Goal: Check status: Check status

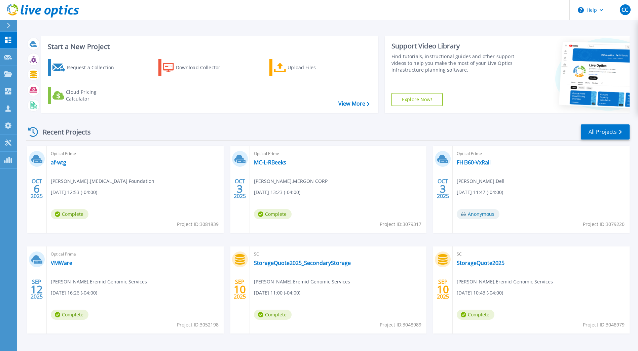
scroll to position [22, 0]
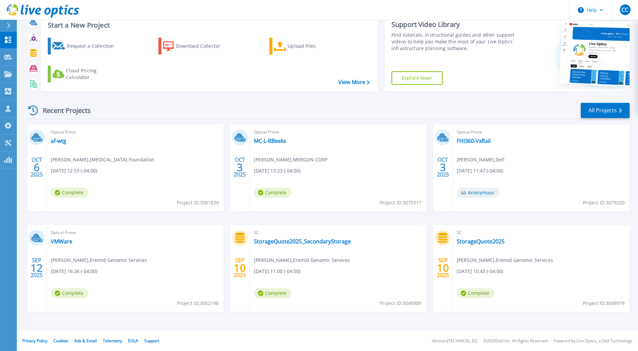
click at [470, 137] on div "Optical Prime FHI360-VxRail [PERSON_NAME] , Dell [DATE] 11:47 (-04:00) Anonymou…" at bounding box center [541, 167] width 177 height 87
click at [471, 138] on link "FHI360-VxRail" at bounding box center [474, 141] width 34 height 7
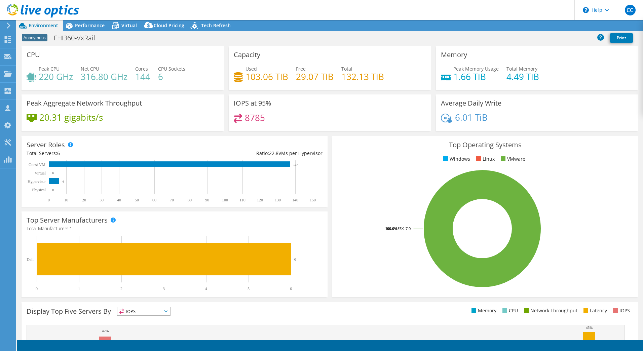
select select "USD"
click at [115, 28] on icon at bounding box center [115, 26] width 7 height 5
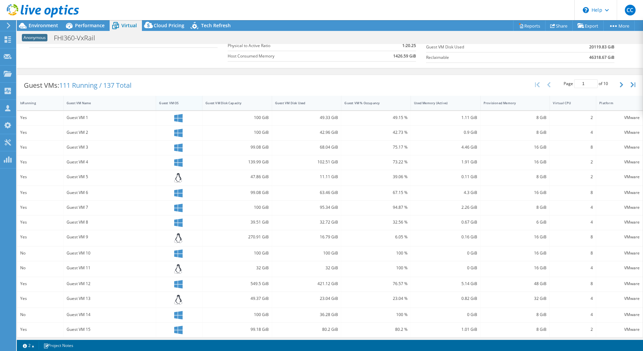
scroll to position [105, 0]
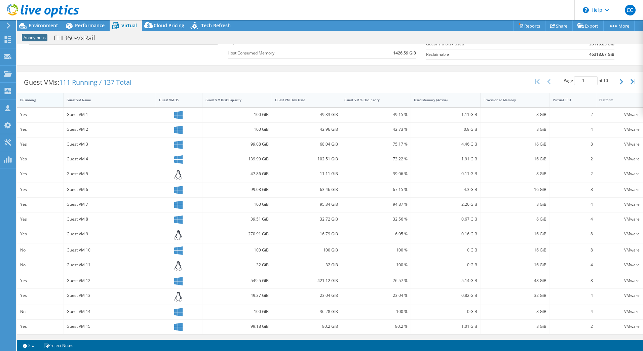
click at [29, 98] on div "IsRunning" at bounding box center [36, 100] width 32 height 4
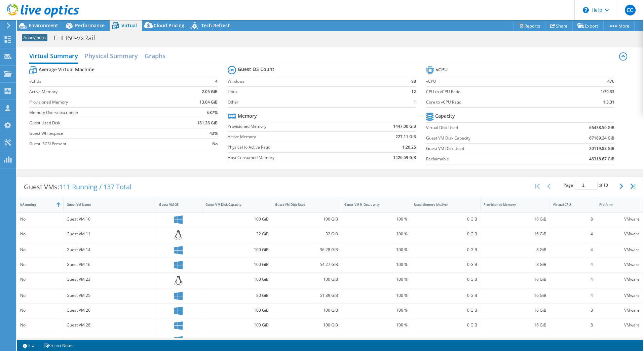
scroll to position [103, 0]
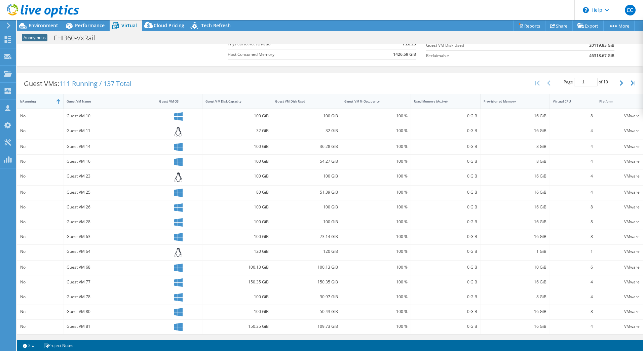
click at [37, 106] on div "IsRunning" at bounding box center [36, 101] width 38 height 10
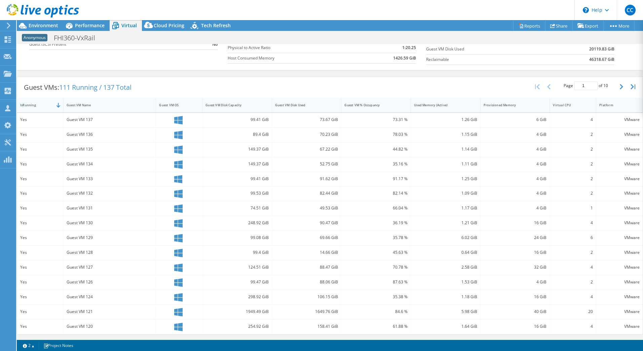
scroll to position [100, 0]
click at [35, 102] on div "IsRunning" at bounding box center [36, 105] width 38 height 10
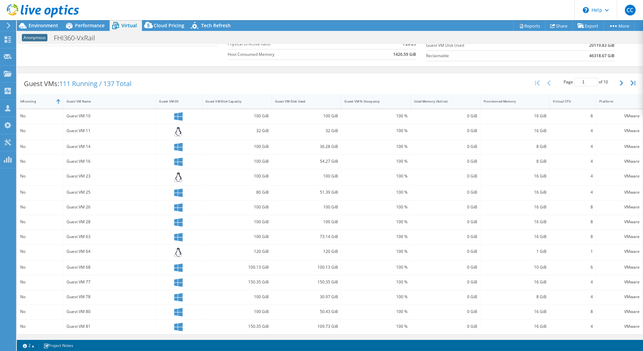
scroll to position [0, 0]
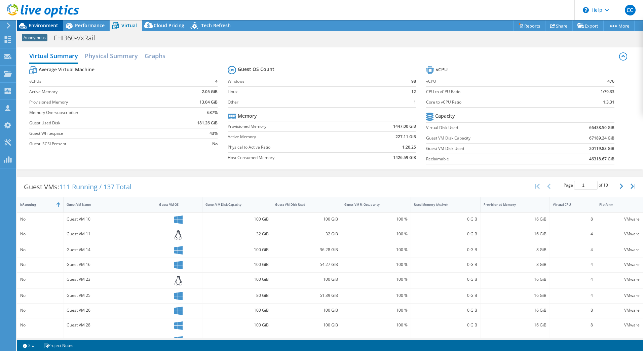
click at [53, 25] on span "Environment" at bounding box center [44, 25] width 30 height 6
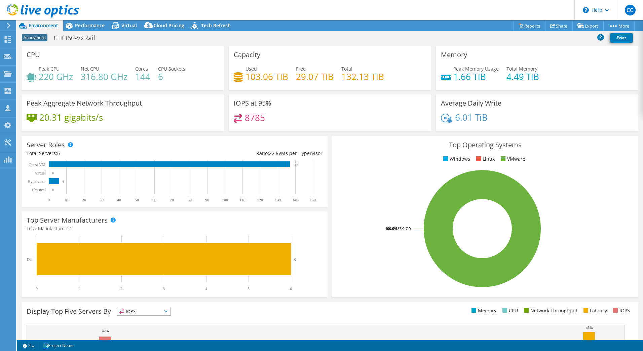
click at [332, 141] on div "Top Operating Systems Windows Linux VMware 100.0% ESXi 7.0" at bounding box center [485, 216] width 306 height 161
click at [330, 147] on div "Top Operating Systems Windows Linux VMware 100.0% ESXi 7.0" at bounding box center [485, 217] width 311 height 166
click at [330, 149] on div "Top Operating Systems Windows Linux VMware 100.0% ESXi 7.0" at bounding box center [485, 217] width 311 height 166
click at [82, 27] on span "Performance" at bounding box center [90, 25] width 30 height 6
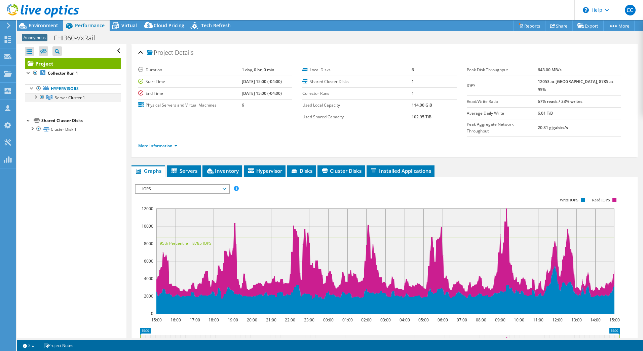
click at [35, 98] on div at bounding box center [35, 96] width 7 height 7
click at [54, 21] on div at bounding box center [39, 11] width 79 height 23
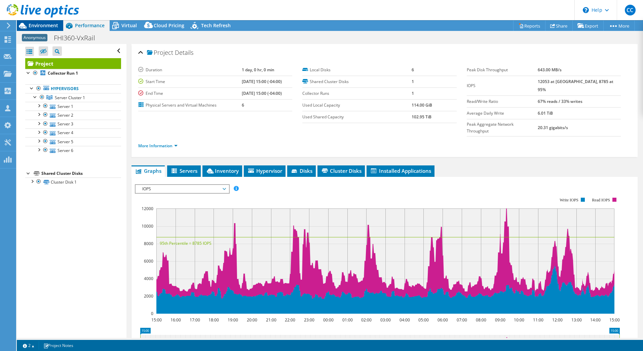
click at [52, 25] on span "Environment" at bounding box center [44, 25] width 30 height 6
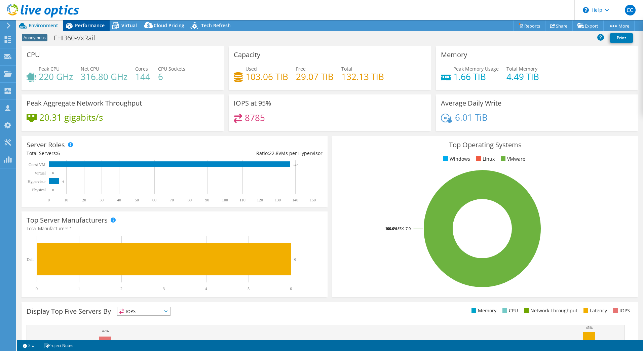
click at [81, 22] on span "Performance" at bounding box center [90, 25] width 30 height 6
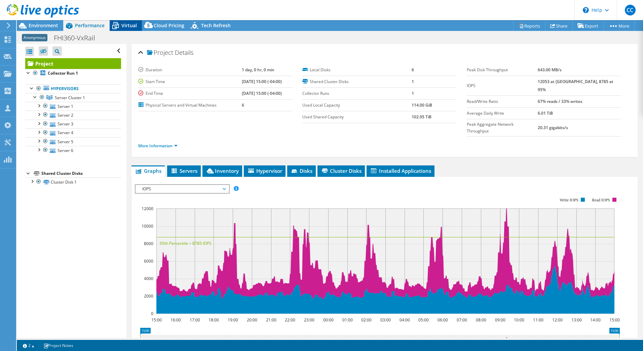
click at [118, 23] on icon at bounding box center [116, 26] width 12 height 12
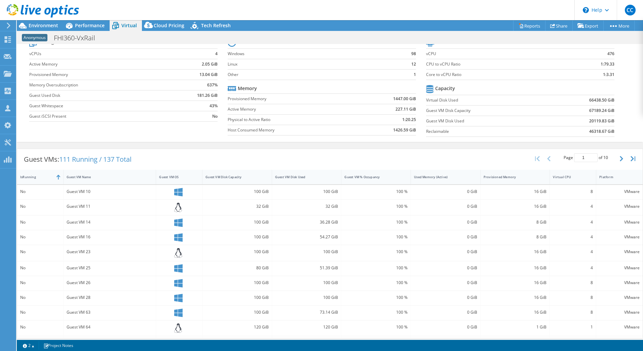
scroll to position [23, 0]
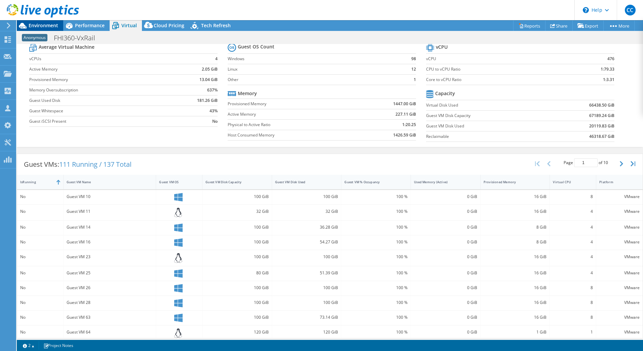
click at [34, 29] on div "Environment" at bounding box center [40, 25] width 46 height 11
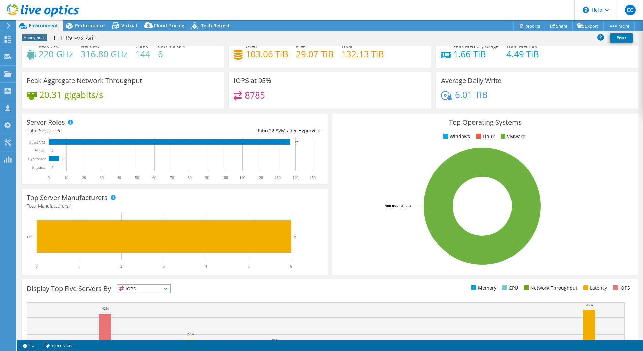
scroll to position [0, 0]
